Goal: Task Accomplishment & Management: Complete application form

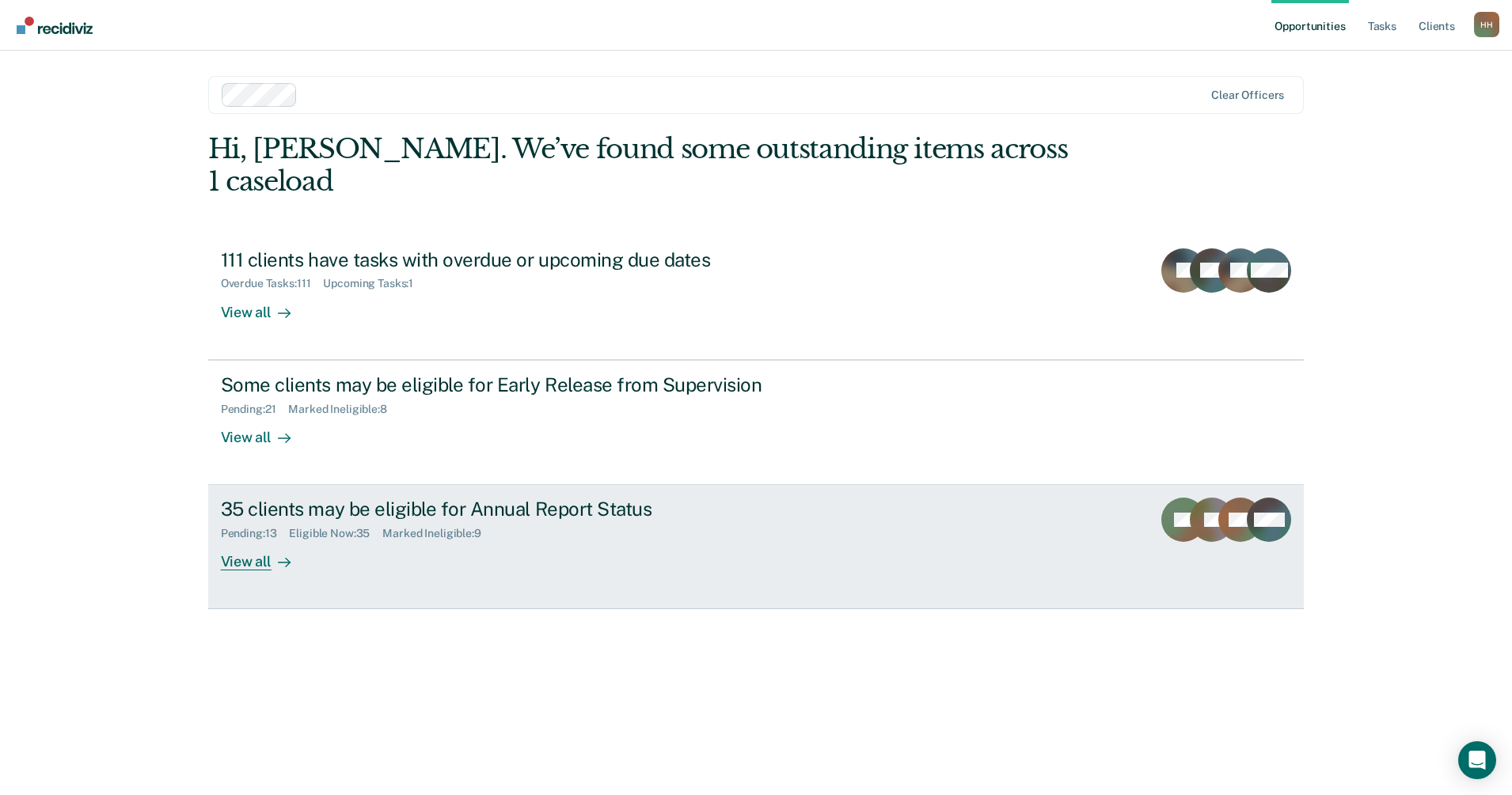
click at [252, 540] on div "View all" at bounding box center [266, 556] width 89 height 31
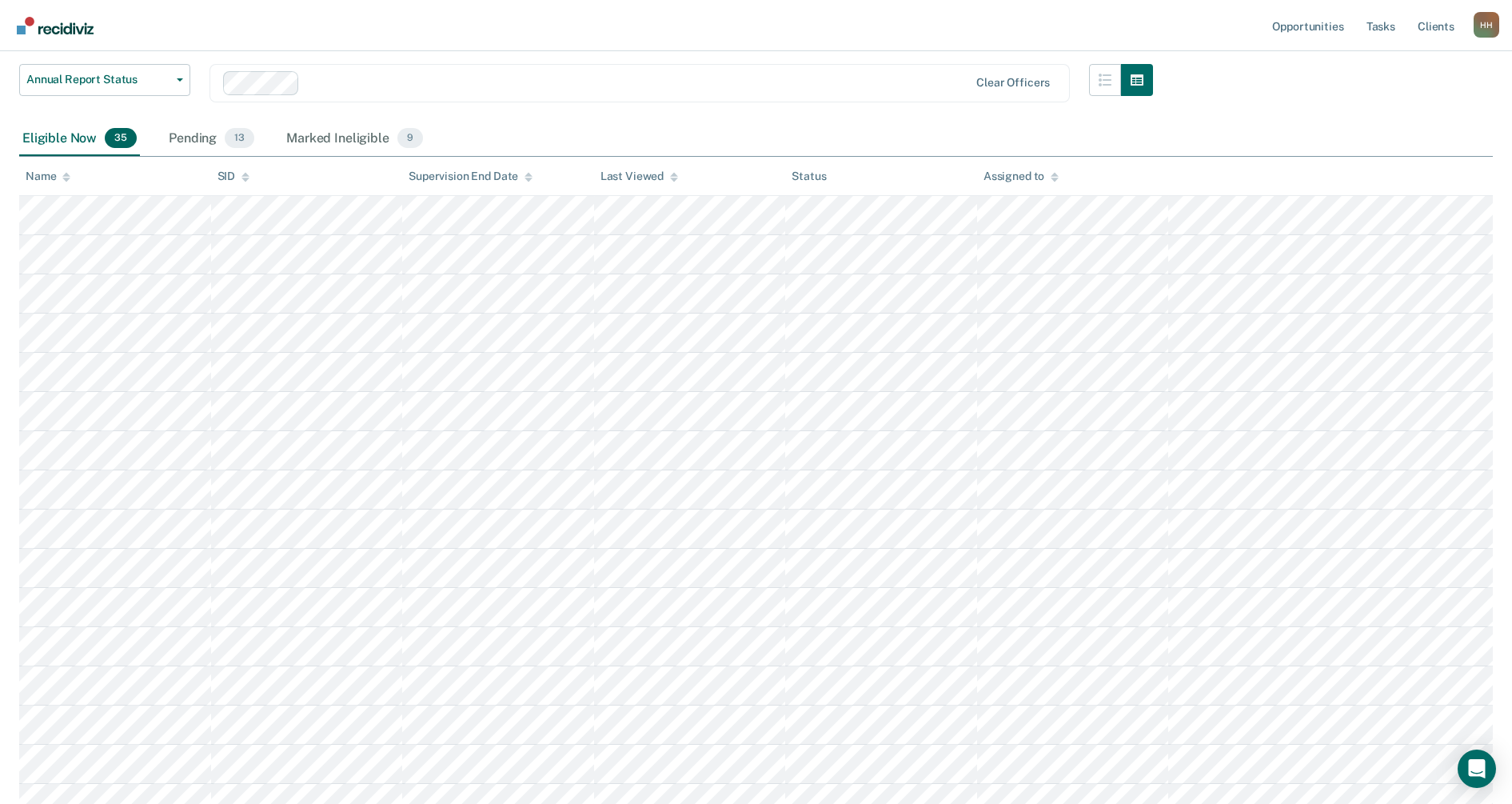
scroll to position [200, 0]
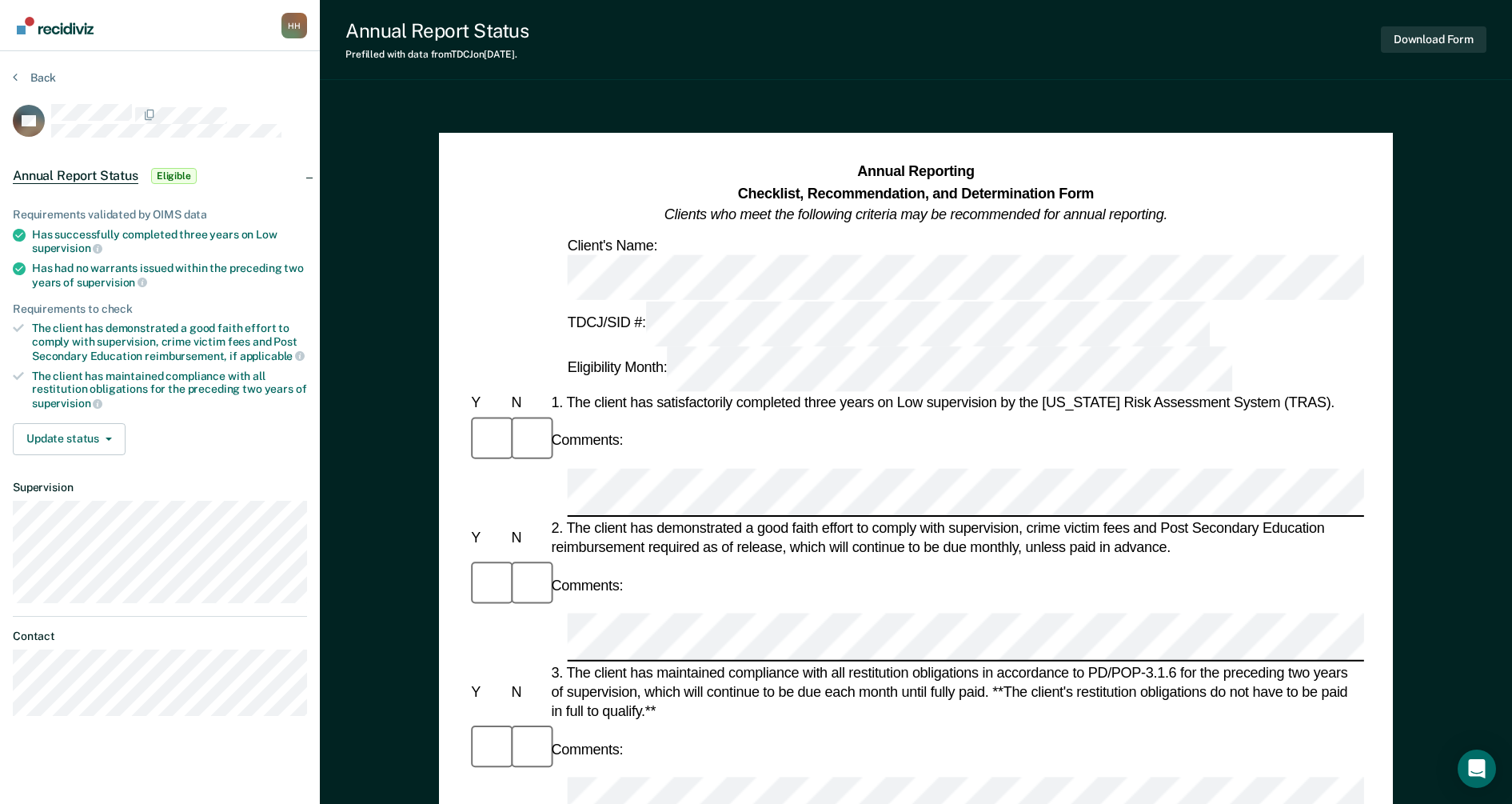
click at [55, 29] on img "Go to Recidiviz Home" at bounding box center [55, 25] width 77 height 17
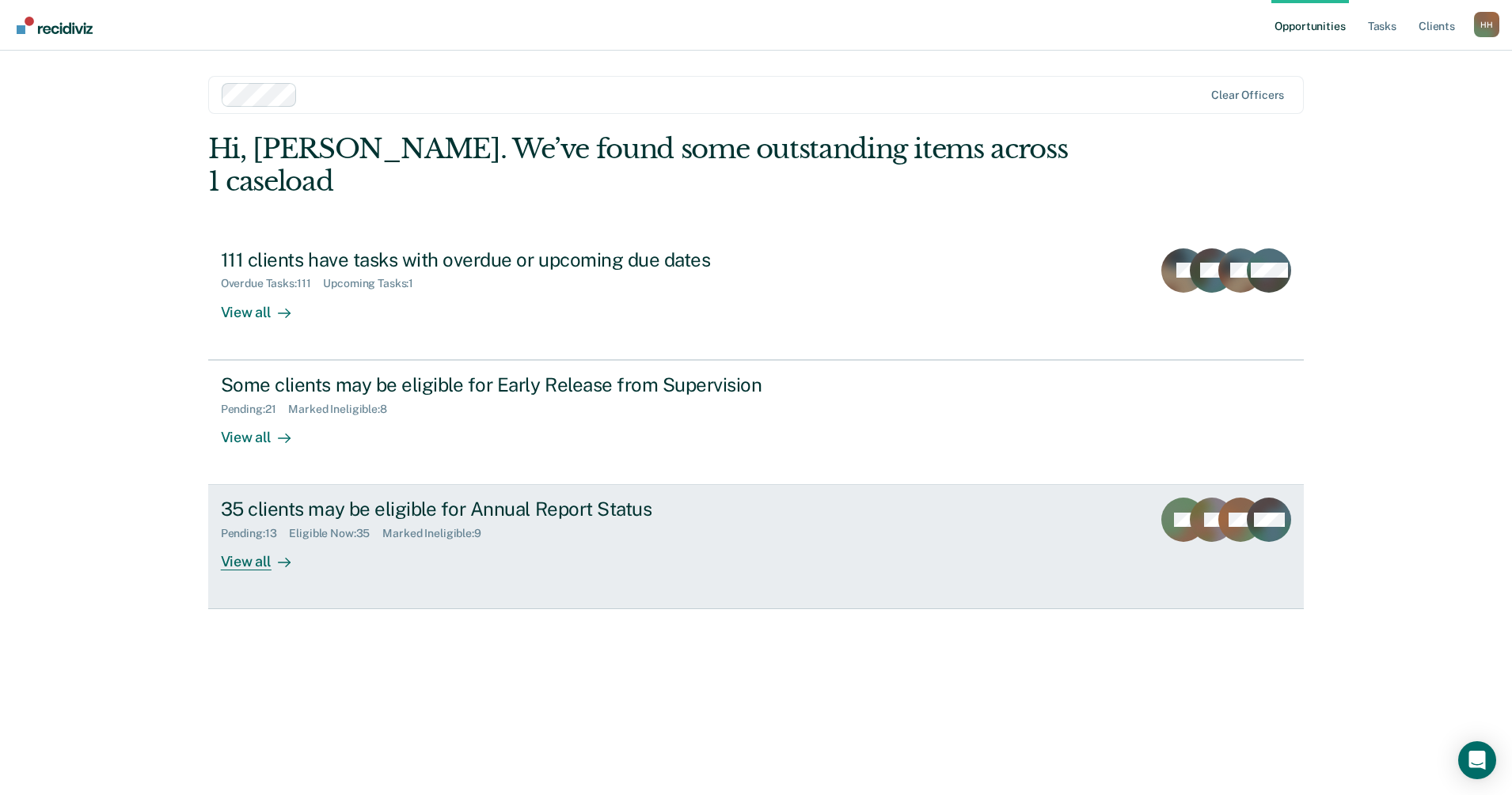
click at [244, 540] on div "View all" at bounding box center [266, 556] width 89 height 31
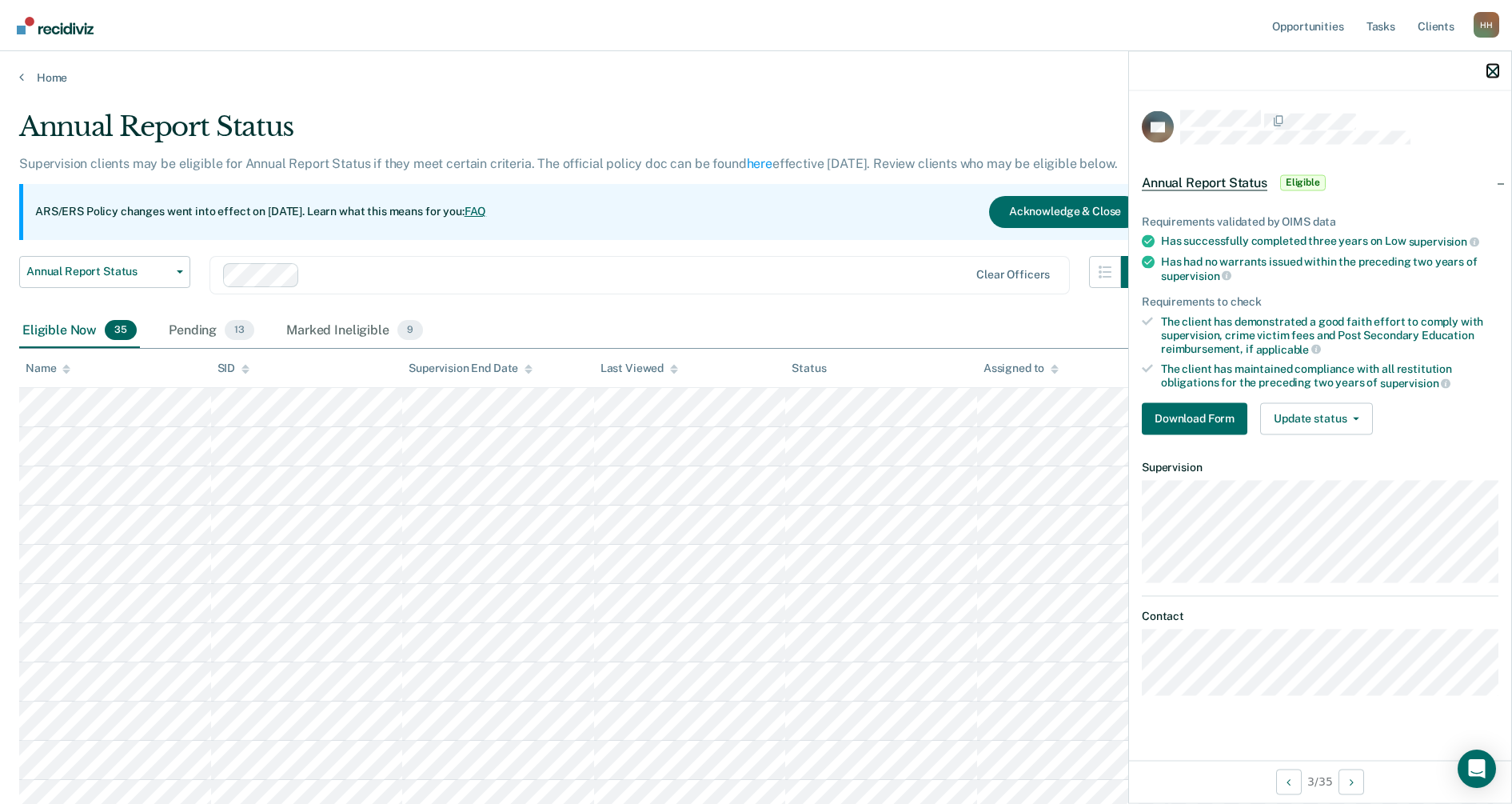
click at [1489, 67] on icon "button" at bounding box center [1493, 72] width 11 height 11
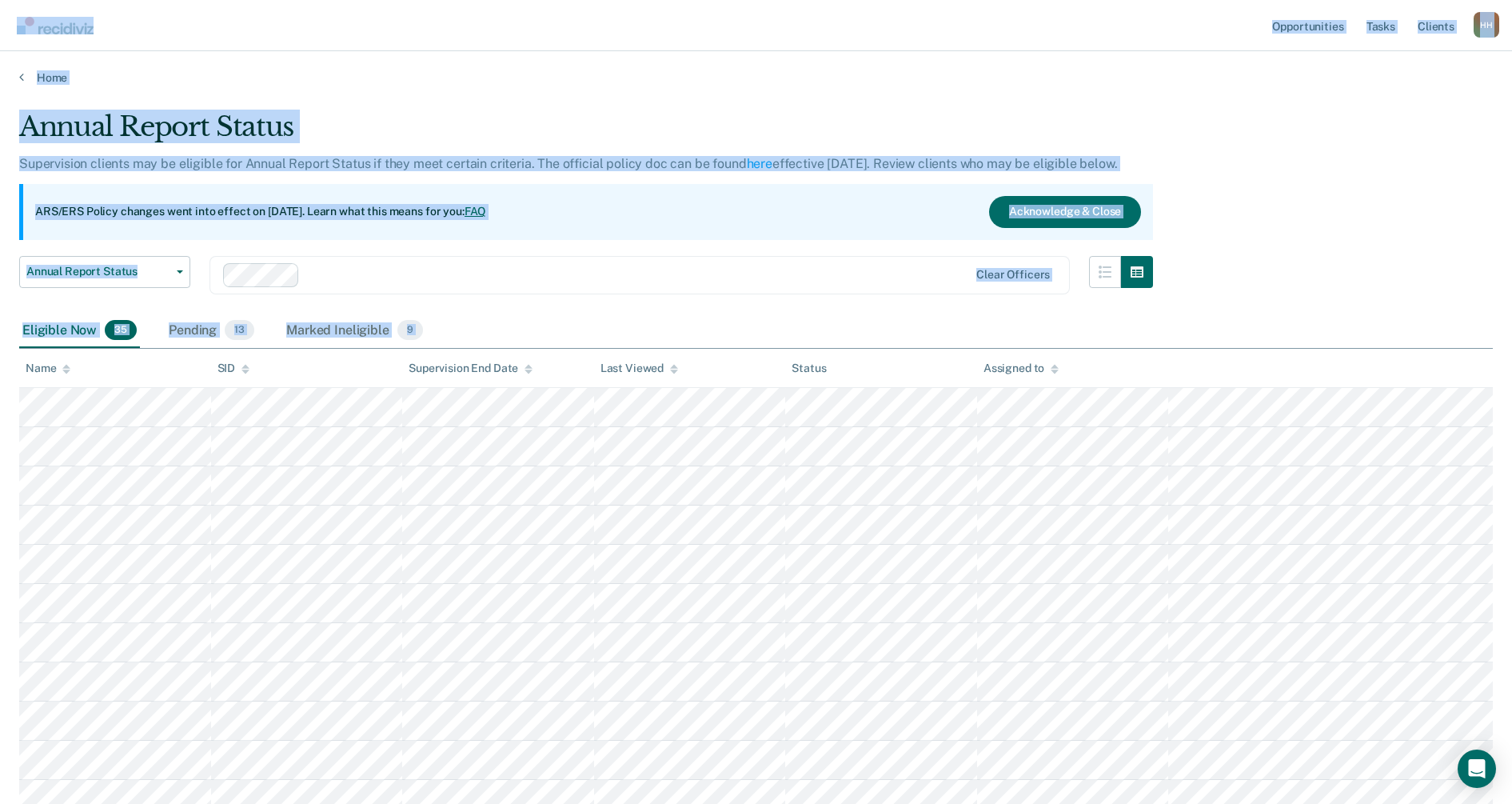
click at [431, 50] on nav "Opportunities Tasks Client s [PERSON_NAME] H H Profile How it works Log Out" at bounding box center [756, 25] width 1487 height 50
click at [395, 80] on link "Home" at bounding box center [756, 78] width 1474 height 15
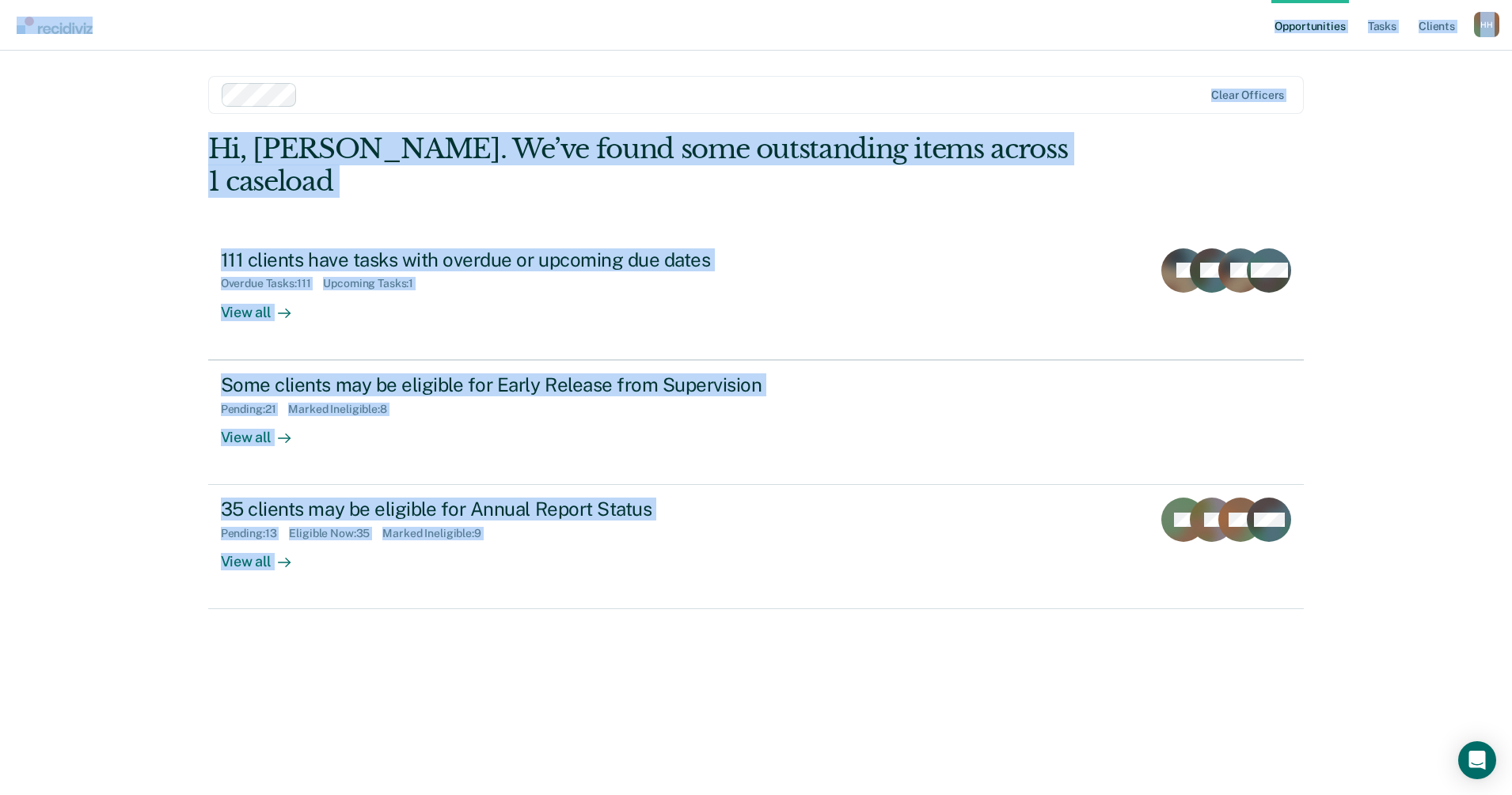
click at [389, 79] on div "Clear officers" at bounding box center [756, 95] width 1097 height 38
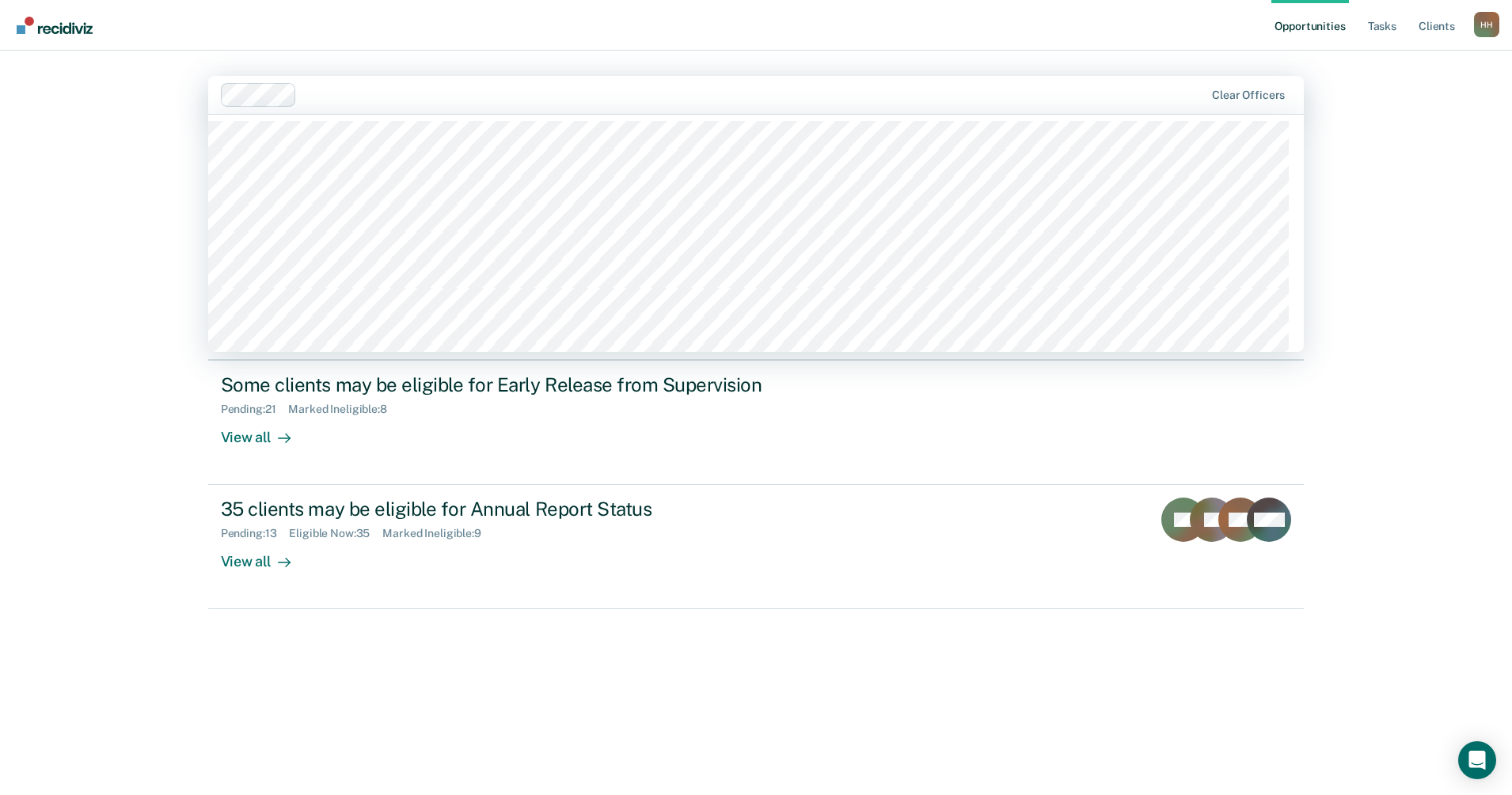
click at [372, 32] on nav "Opportunities Tasks Client s [PERSON_NAME] H H Profile How it works Log Out" at bounding box center [756, 24] width 1487 height 50
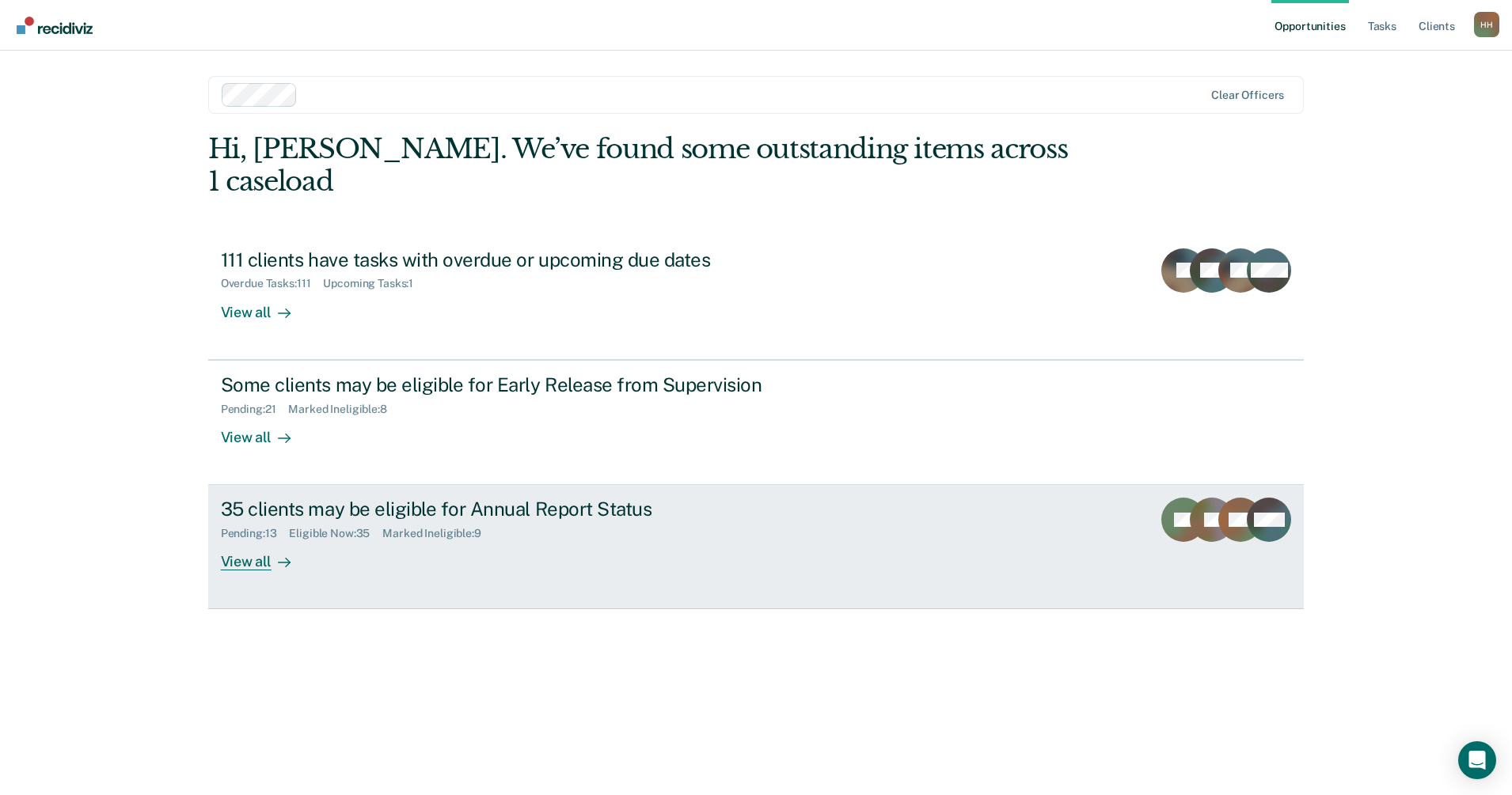
click at [262, 540] on div "View all" at bounding box center [266, 556] width 89 height 31
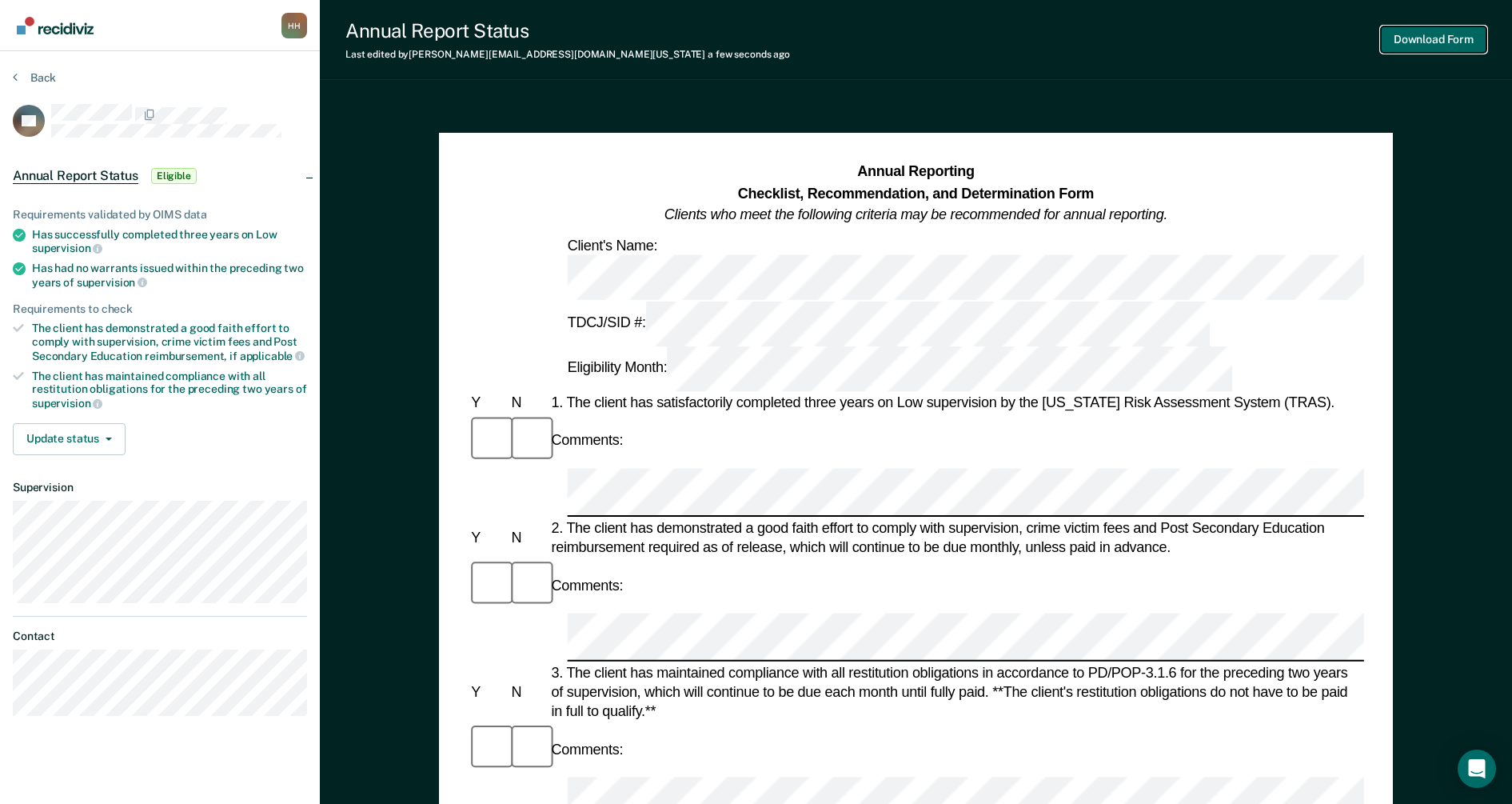
click at [1397, 28] on button "Download Form" at bounding box center [1433, 39] width 105 height 27
